Goal: Task Accomplishment & Management: Use online tool/utility

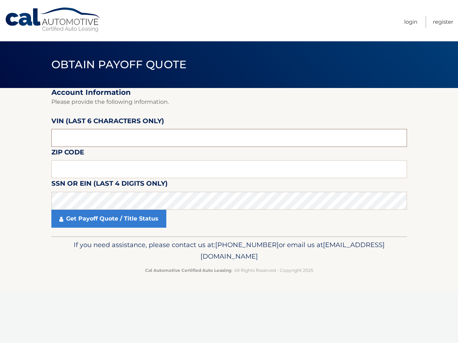
click at [103, 138] on input "text" at bounding box center [228, 138] width 355 height 18
type input "206051"
type input "10312"
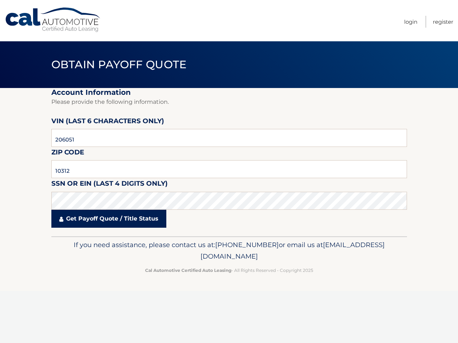
click at [107, 221] on link "Get Payoff Quote / Title Status" at bounding box center [108, 219] width 115 height 18
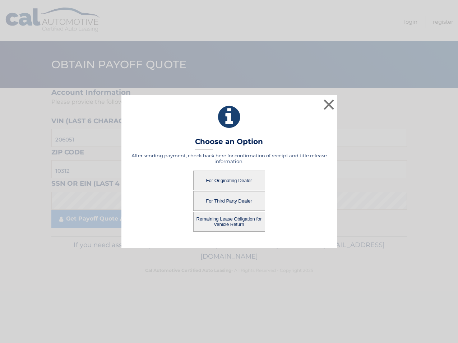
click at [229, 219] on button "Remaining Lease Obligation for Vehicle Return" at bounding box center [229, 222] width 72 height 20
click at [226, 222] on button "Remaining Lease Obligation for Vehicle Return" at bounding box center [229, 222] width 72 height 20
